Goal: Check status

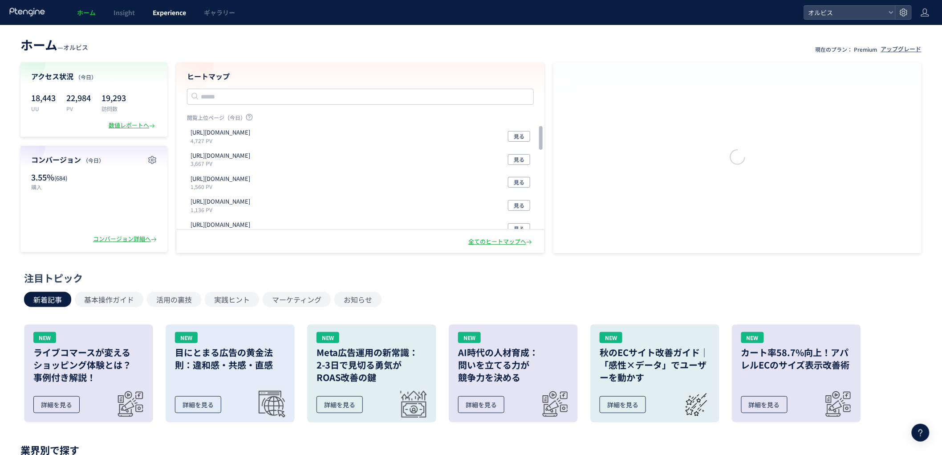
click at [166, 1] on link "Experience" at bounding box center [169, 12] width 51 height 25
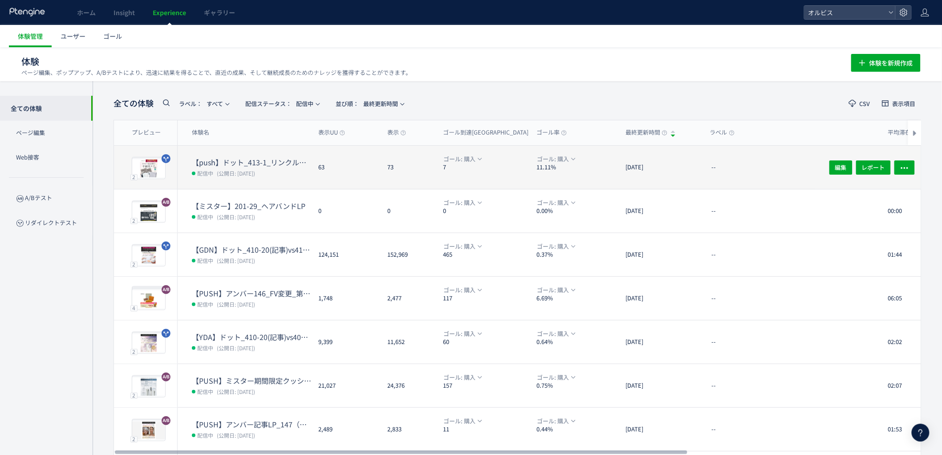
click at [279, 167] on dd "配信中 (公開日: [DATE])" at bounding box center [251, 173] width 119 height 12
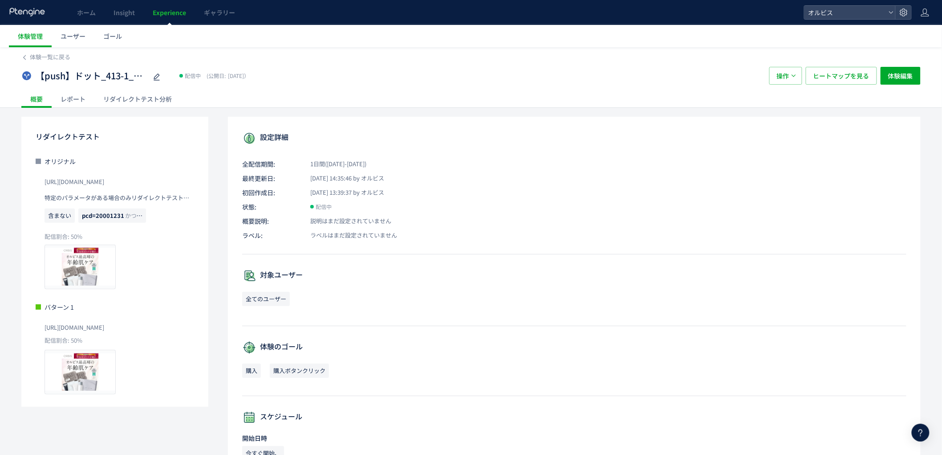
click at [157, 99] on div "リダイレクトテスト分析" at bounding box center [137, 99] width 86 height 18
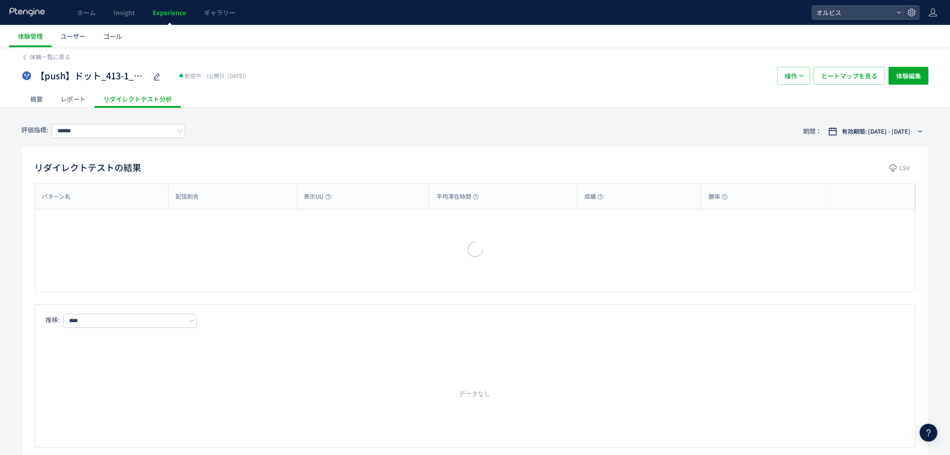
type input "**"
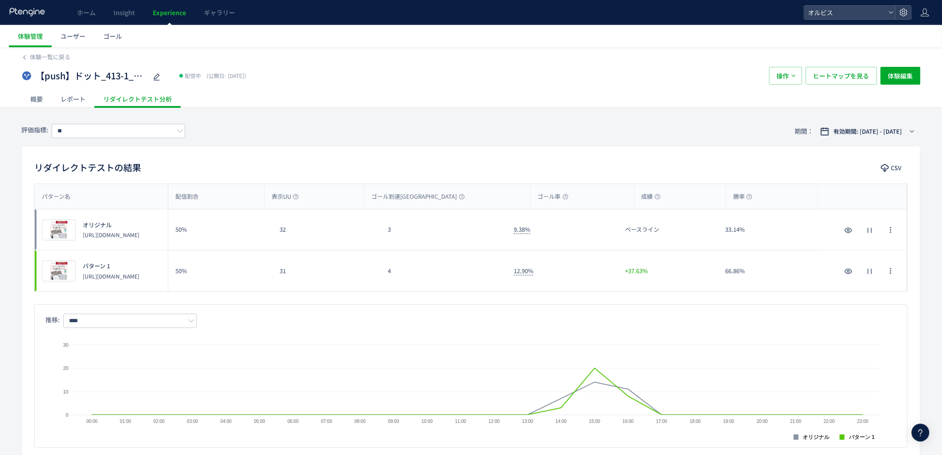
click at [428, 272] on div "4" at bounding box center [444, 270] width 126 height 41
click at [839, 80] on span "ヒートマップを見る" at bounding box center [841, 76] width 56 height 18
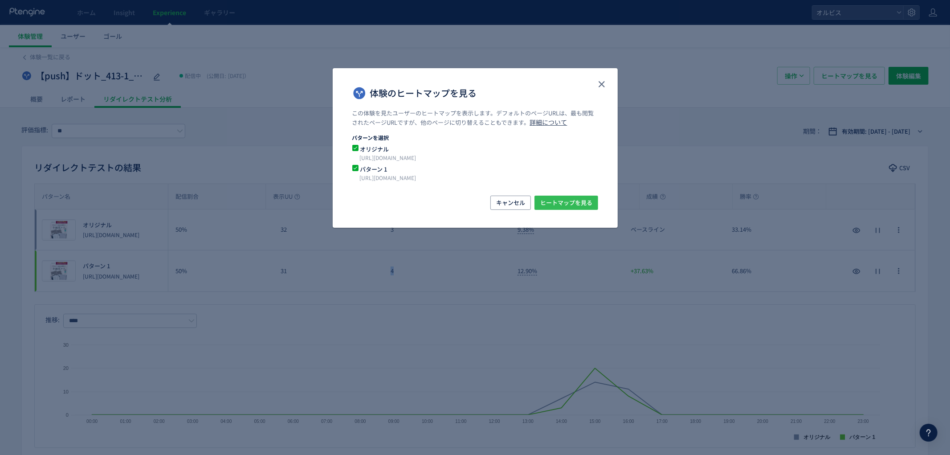
click at [550, 201] on span "ヒートマップを見る" at bounding box center [566, 202] width 52 height 14
